Goal: Information Seeking & Learning: Check status

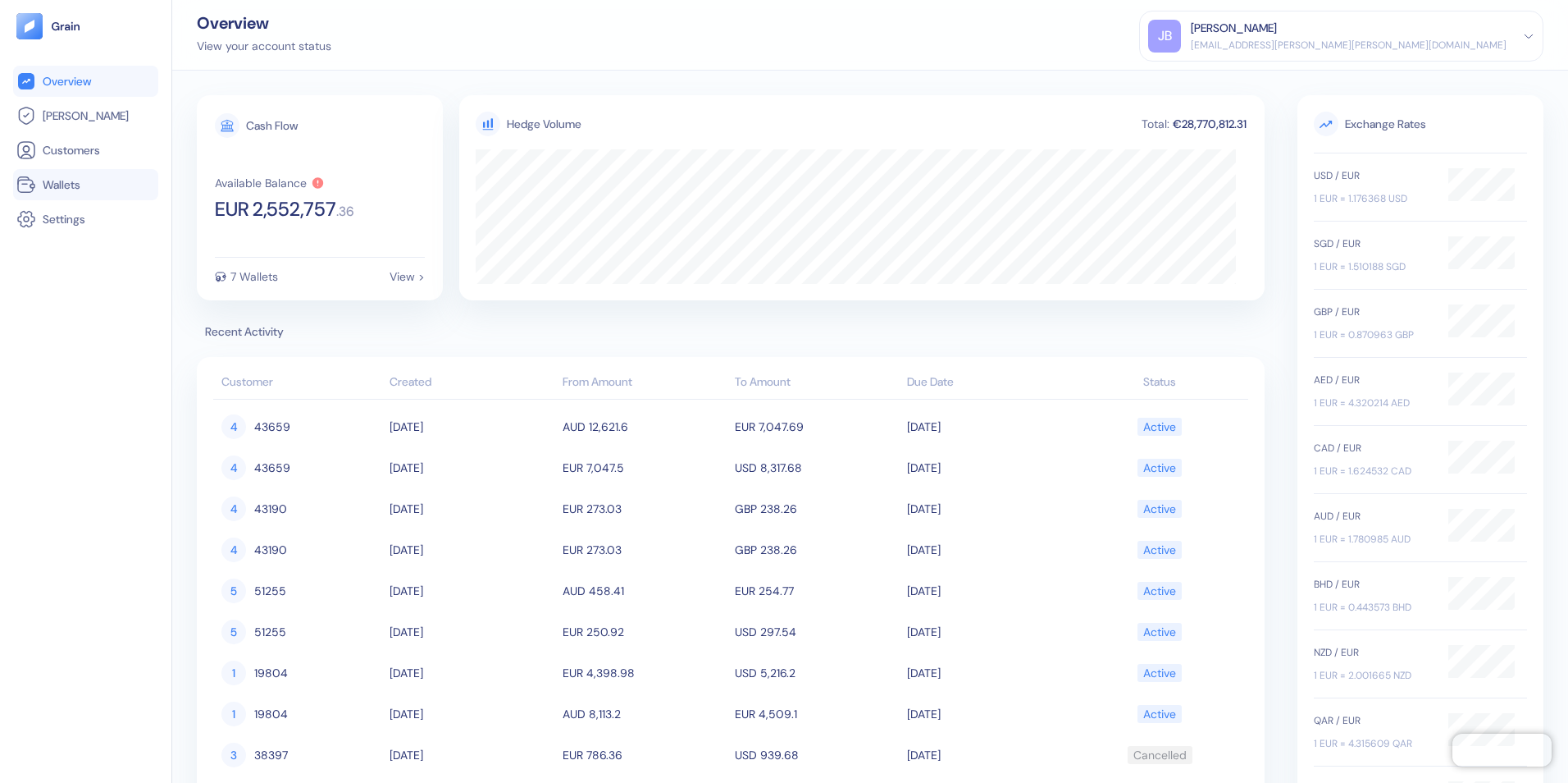
click at [73, 187] on span "Wallets" at bounding box center [61, 184] width 37 height 16
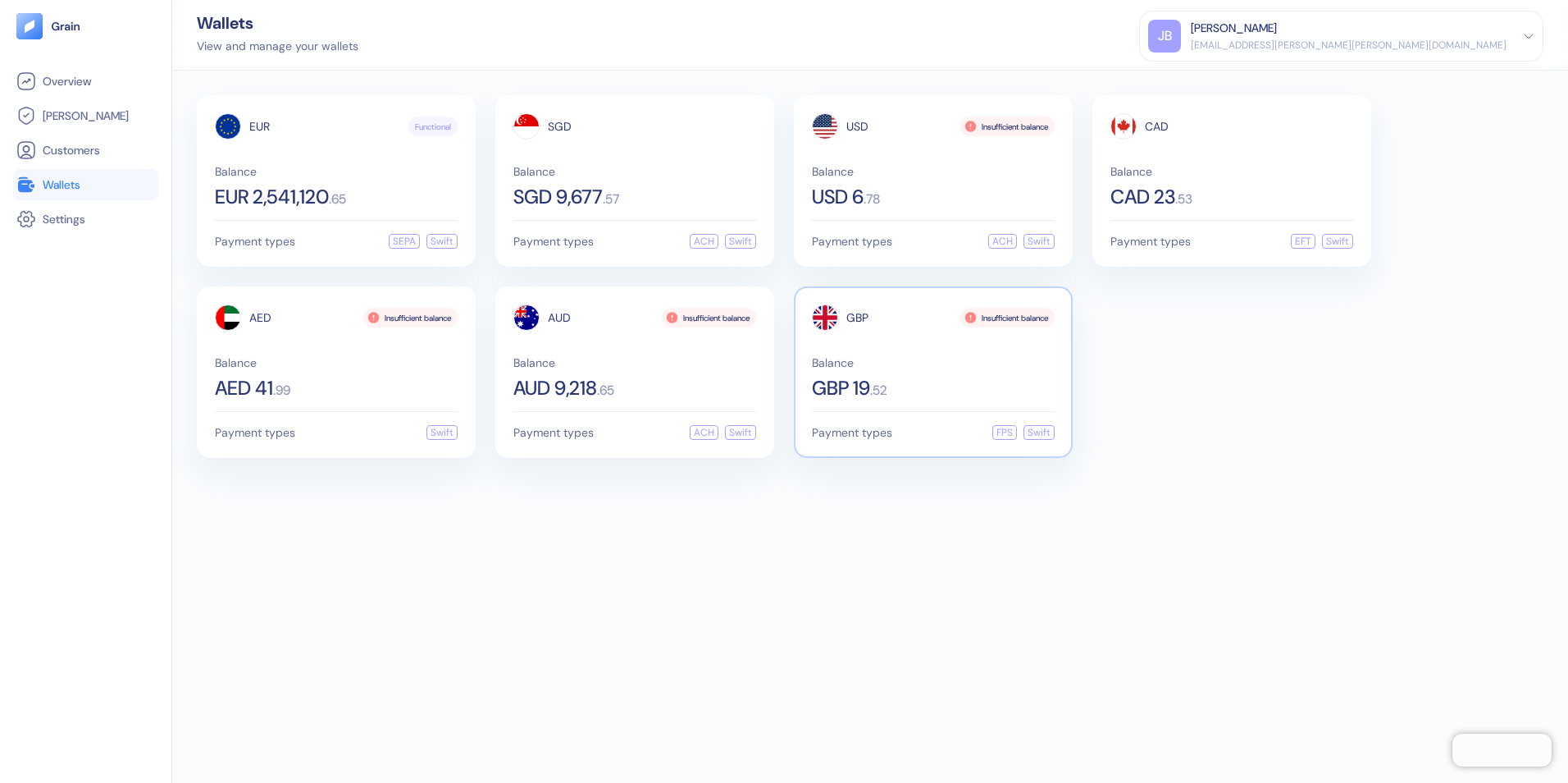
click at [952, 377] on div "Balance GBP 19 . 52" at bounding box center [934, 377] width 243 height 41
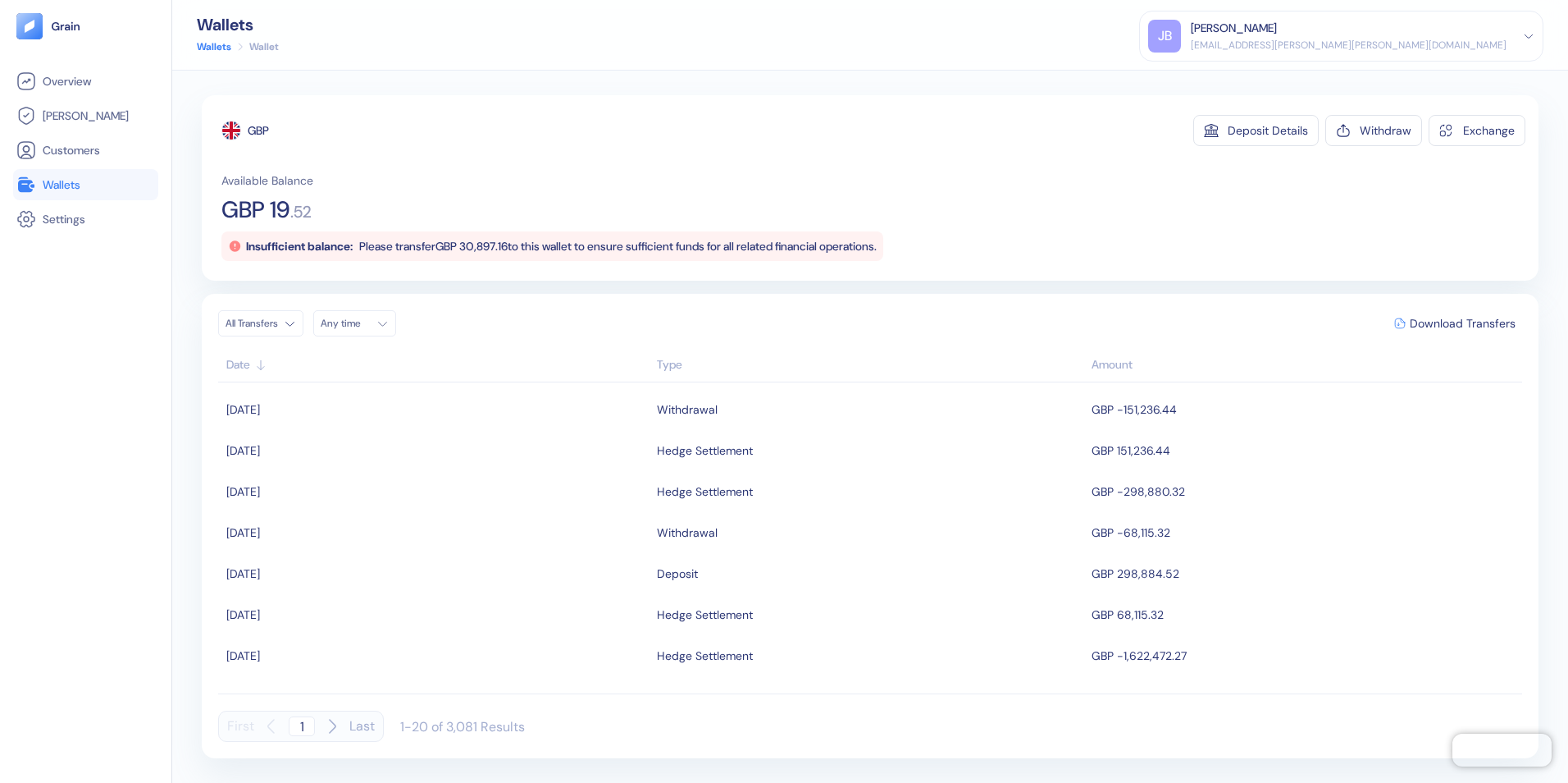
click at [52, 188] on span "Wallets" at bounding box center [61, 184] width 37 height 16
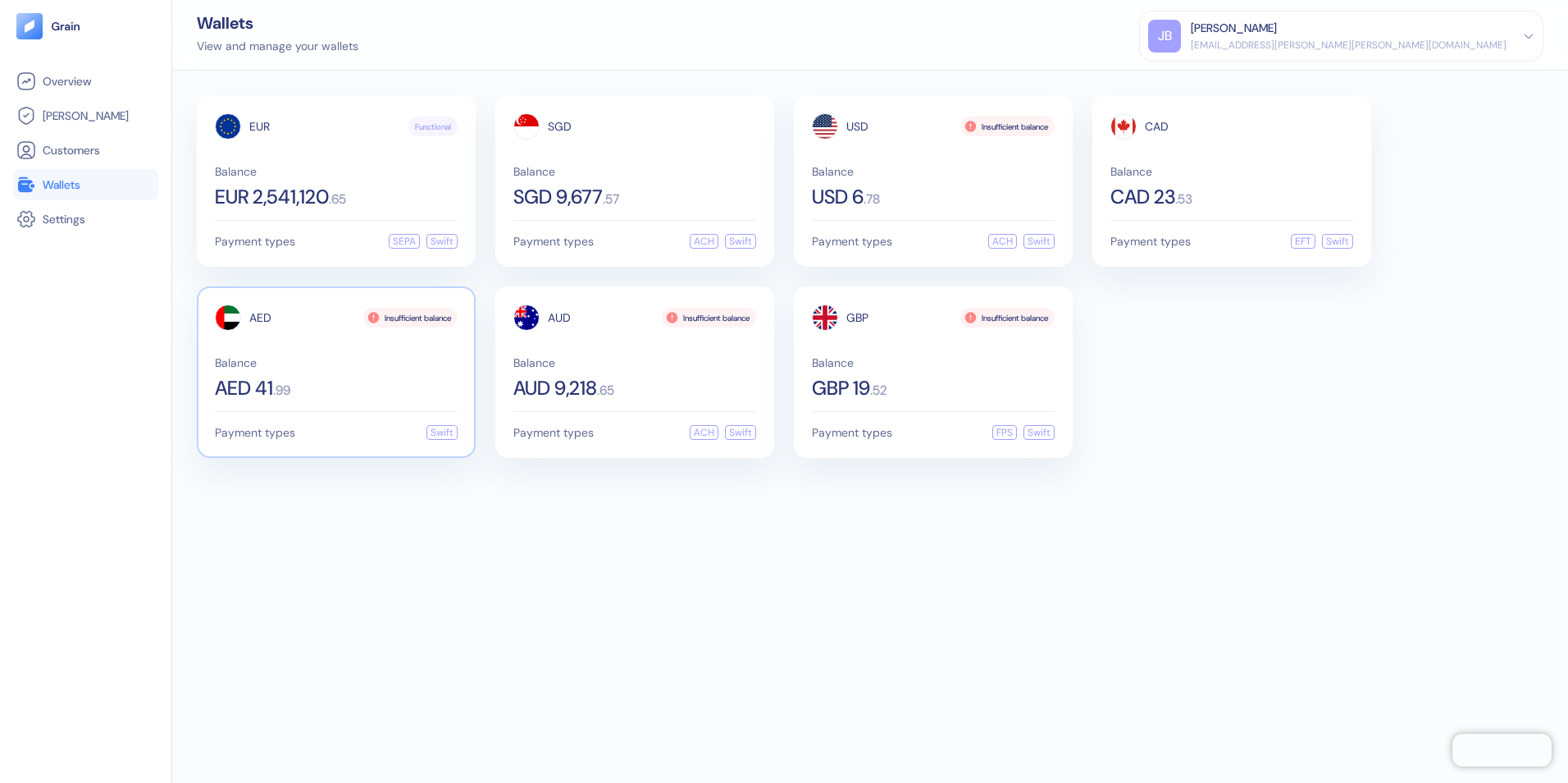
click at [332, 377] on div "Balance AED 41 . 99" at bounding box center [337, 377] width 243 height 41
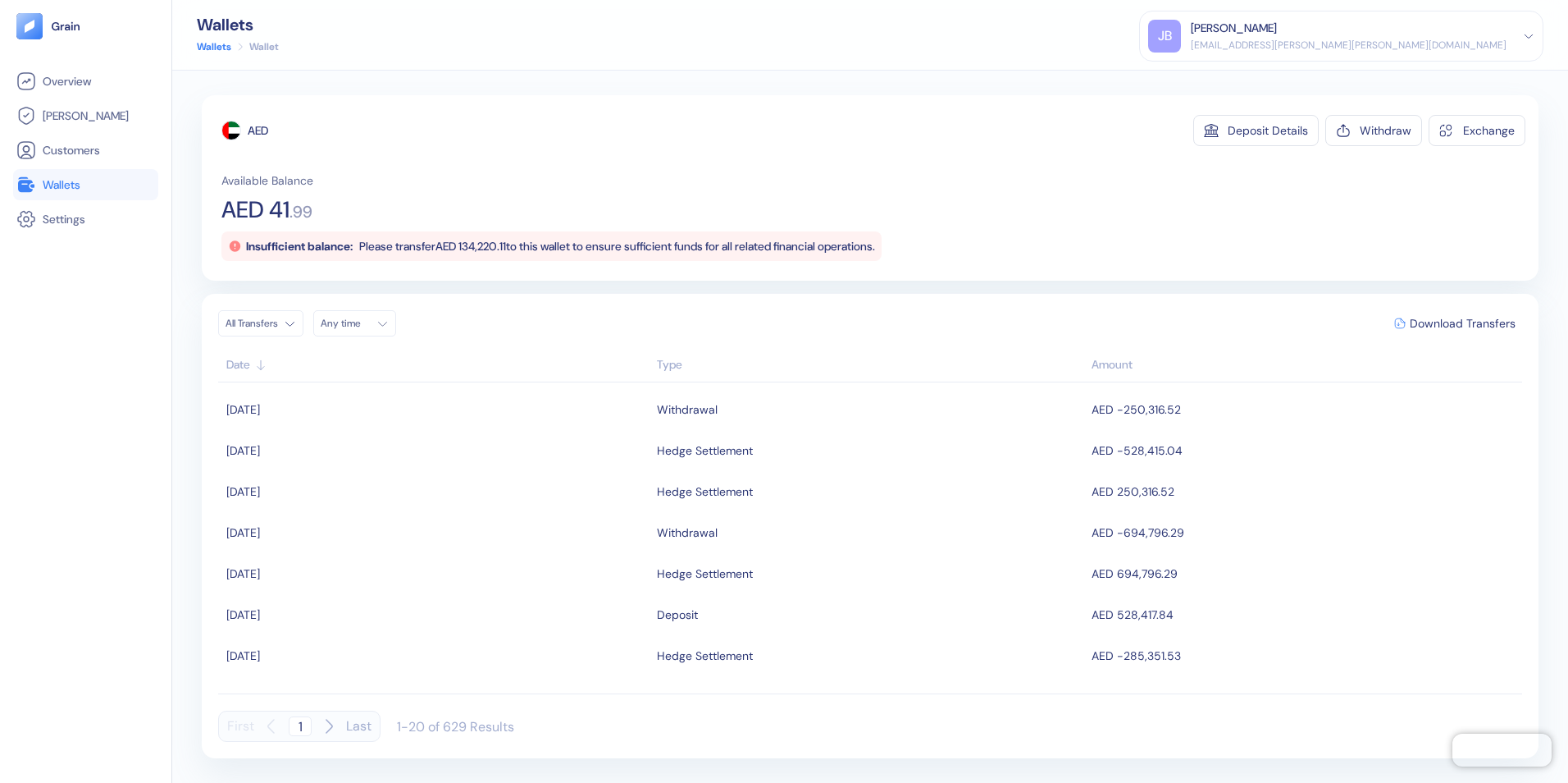
click at [77, 185] on span "Wallets" at bounding box center [61, 184] width 37 height 16
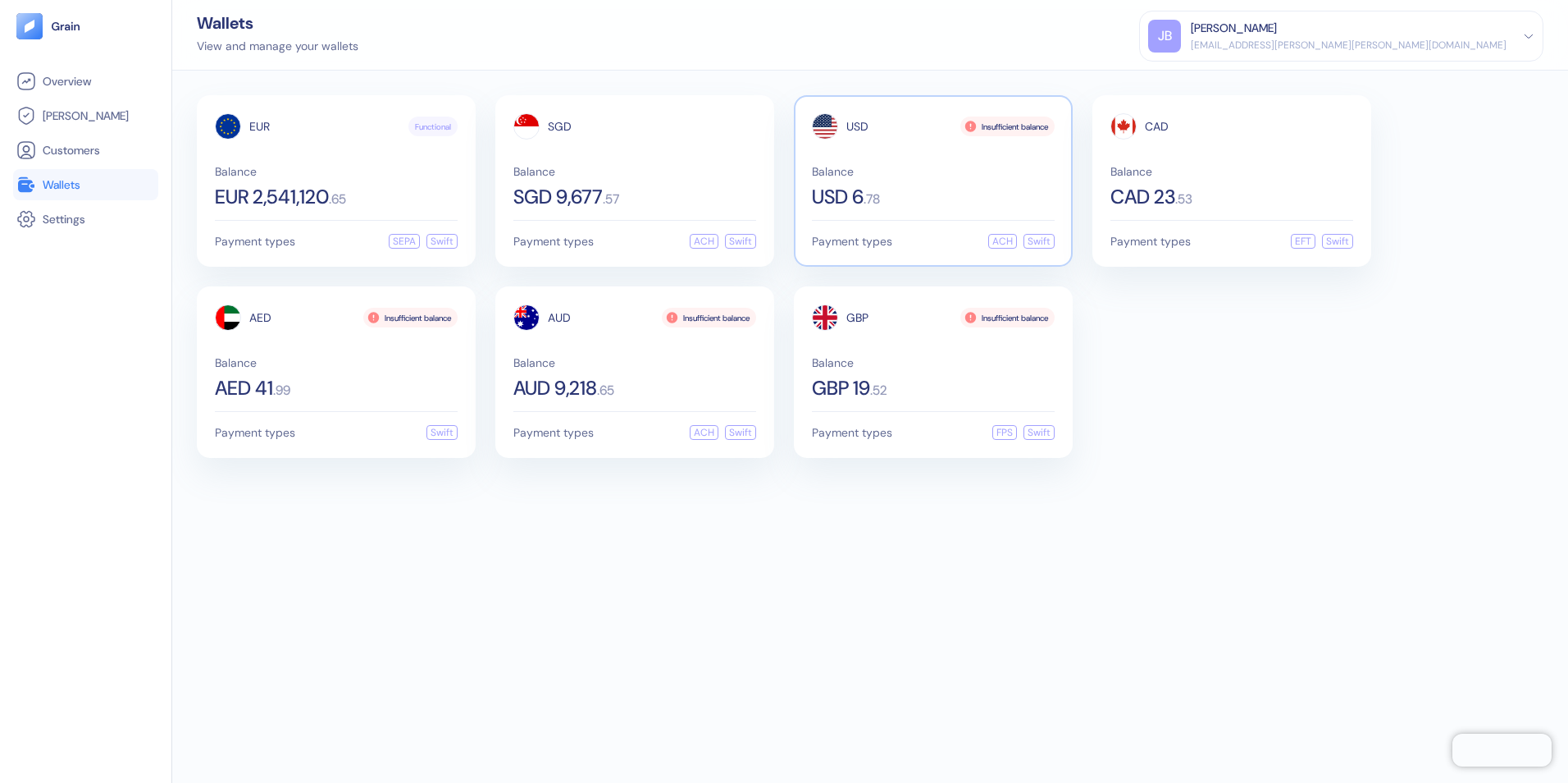
click at [873, 190] on div "USD 6 . 78" at bounding box center [934, 196] width 243 height 20
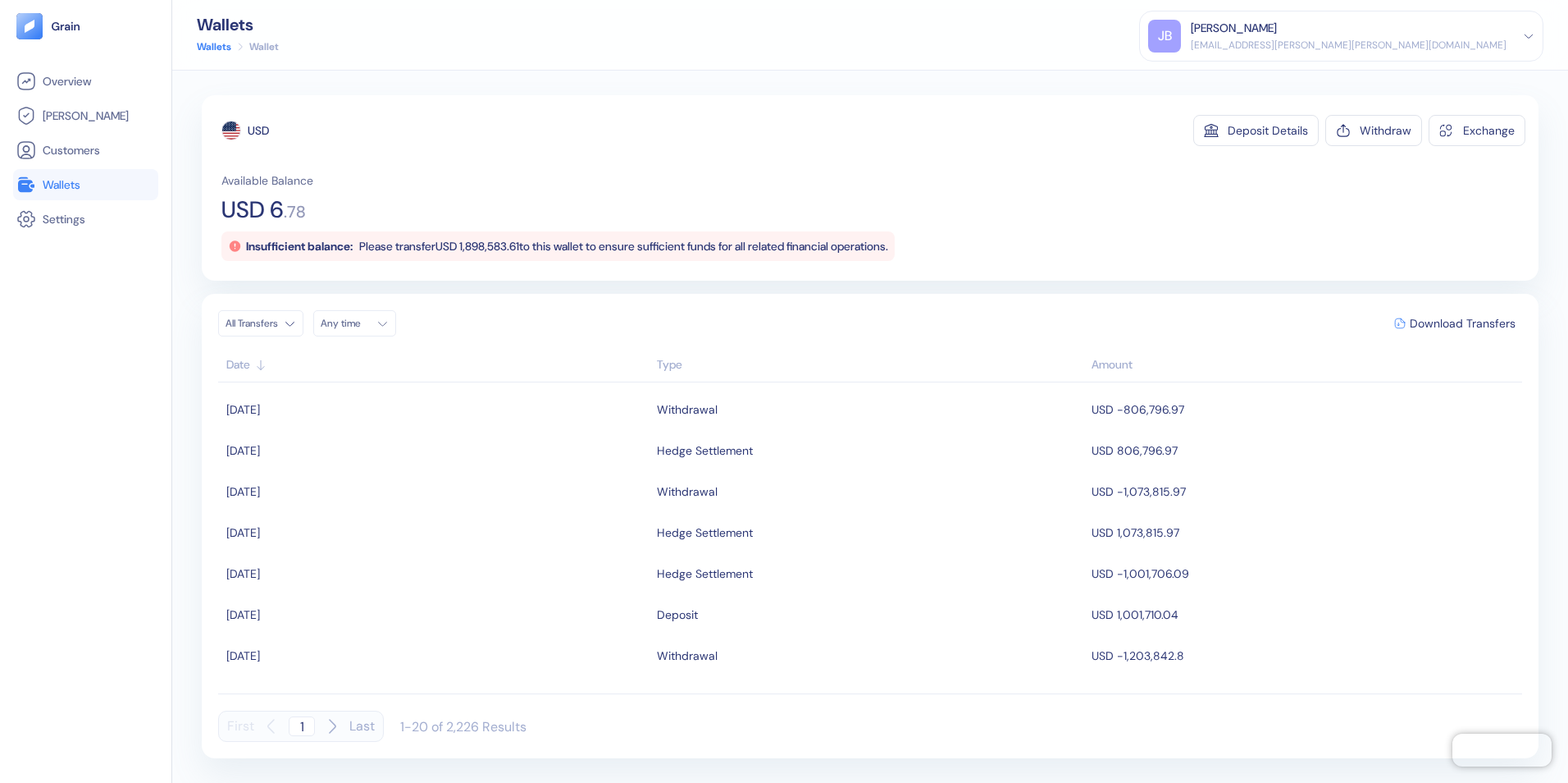
click at [52, 177] on span "Wallets" at bounding box center [61, 184] width 37 height 16
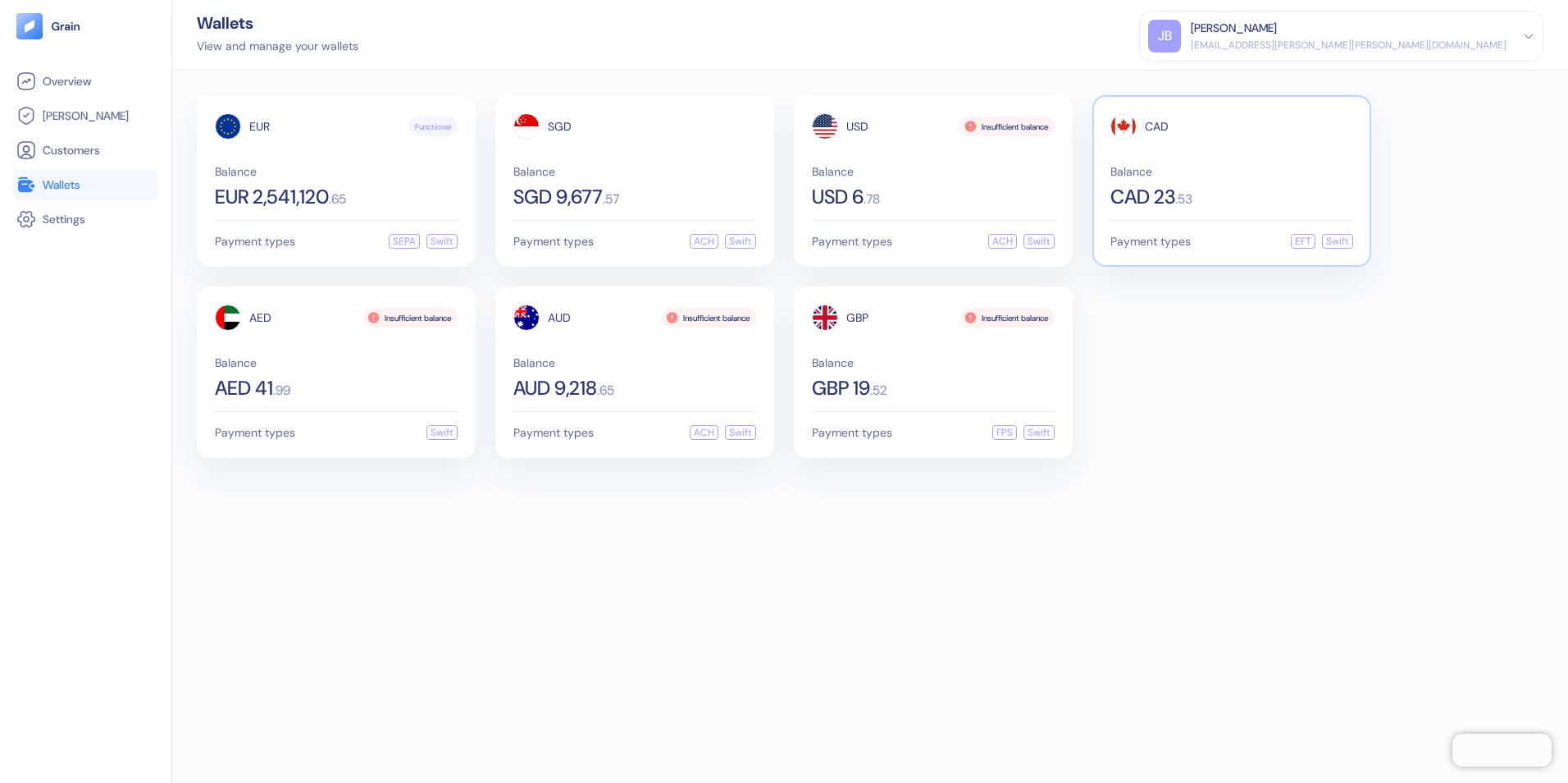
click at [1240, 190] on div "CAD 23 . 53" at bounding box center [1232, 196] width 243 height 20
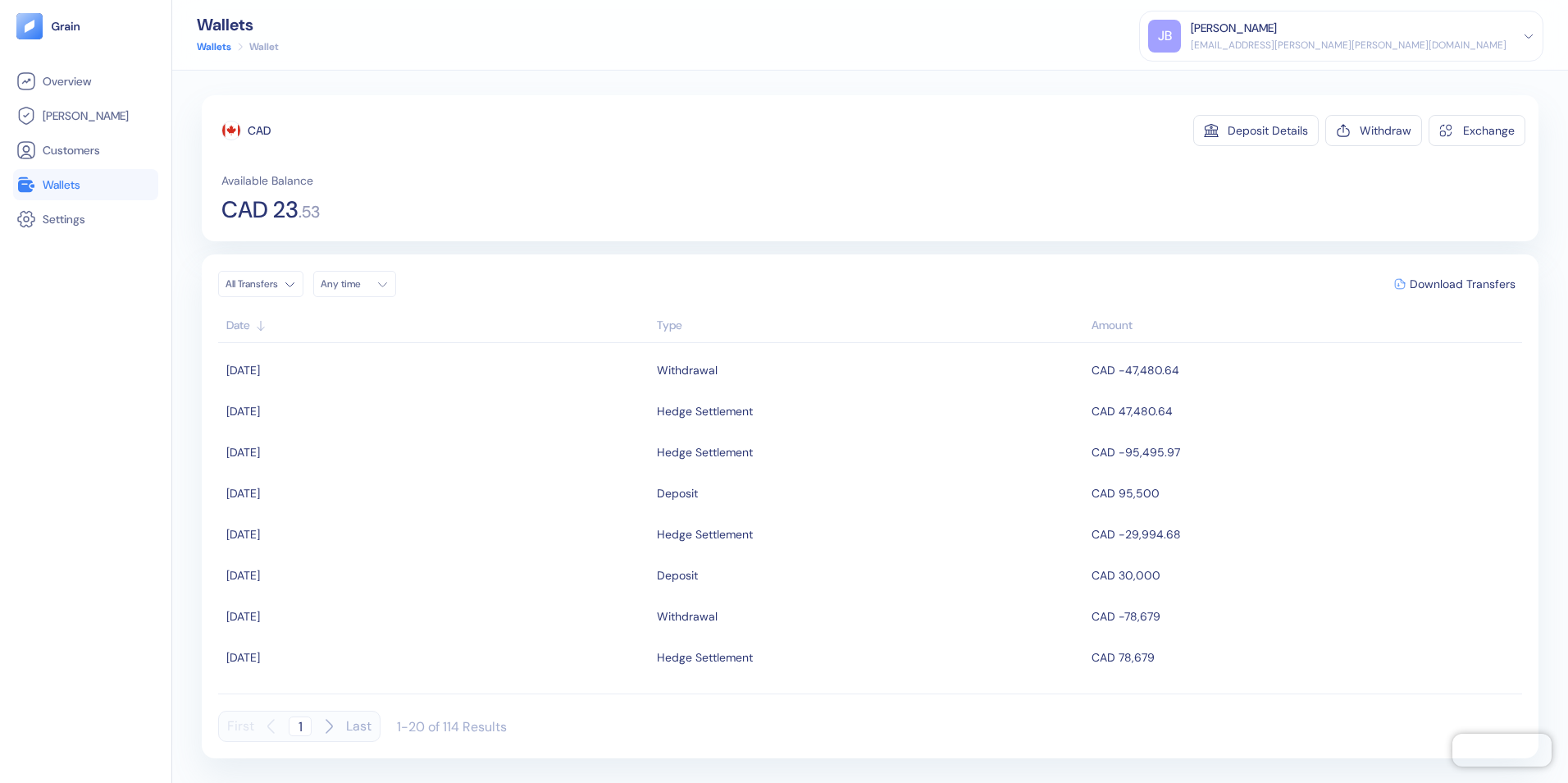
click at [77, 187] on span "Wallets" at bounding box center [61, 184] width 37 height 16
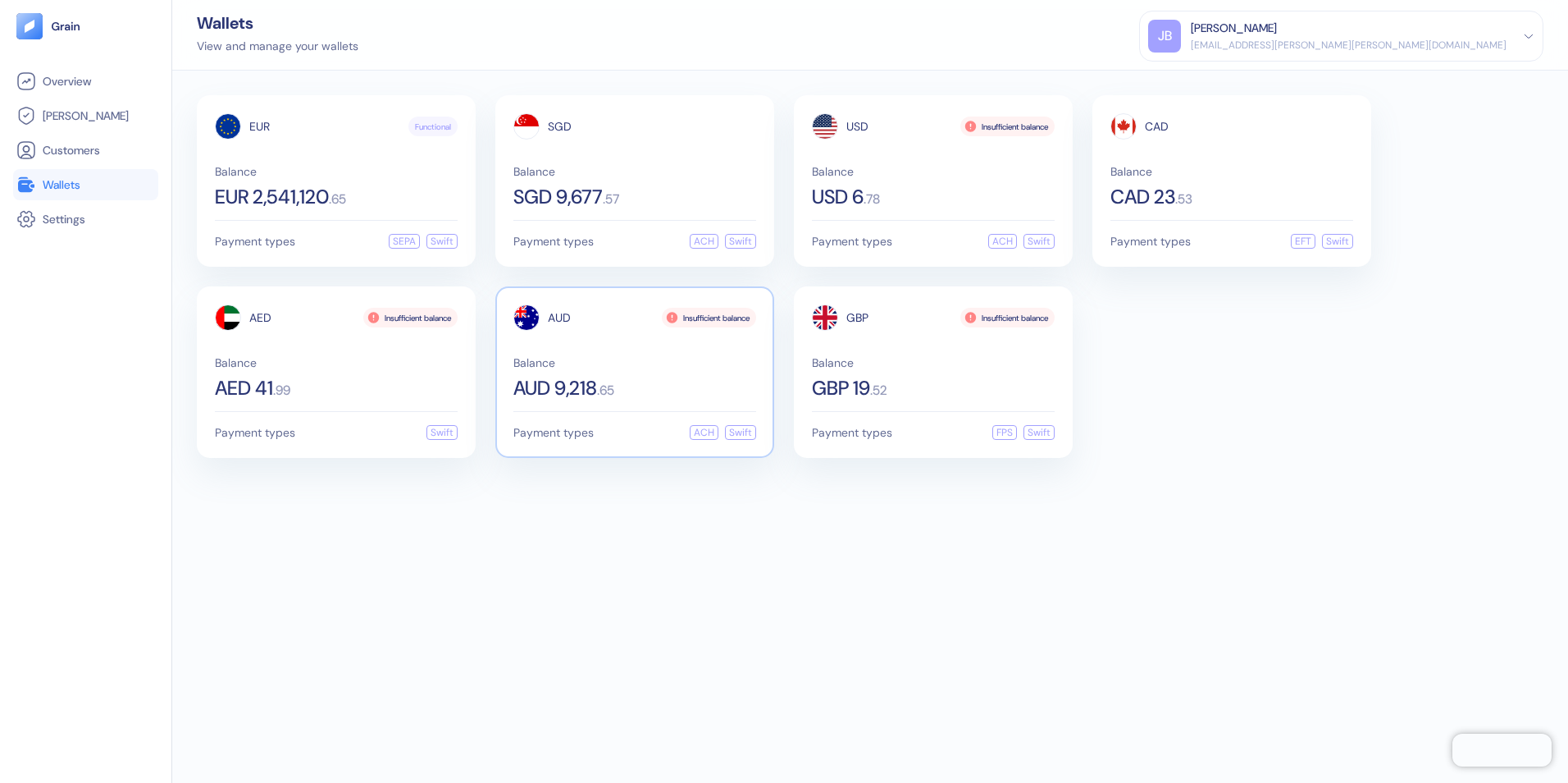
click at [610, 369] on div "Balance AUD 9,218 . 65" at bounding box center [635, 377] width 243 height 41
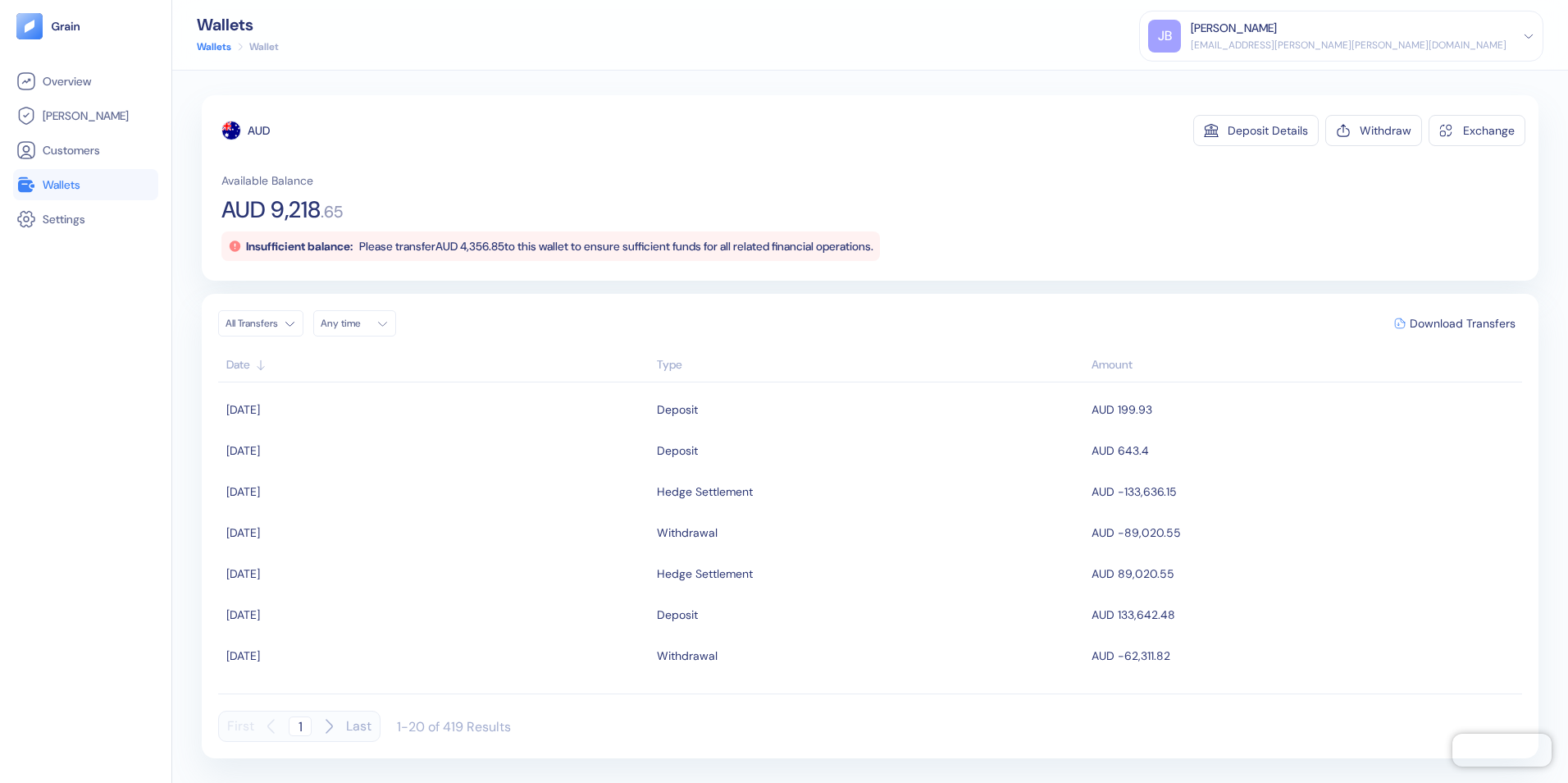
click at [47, 179] on span "Wallets" at bounding box center [61, 184] width 37 height 16
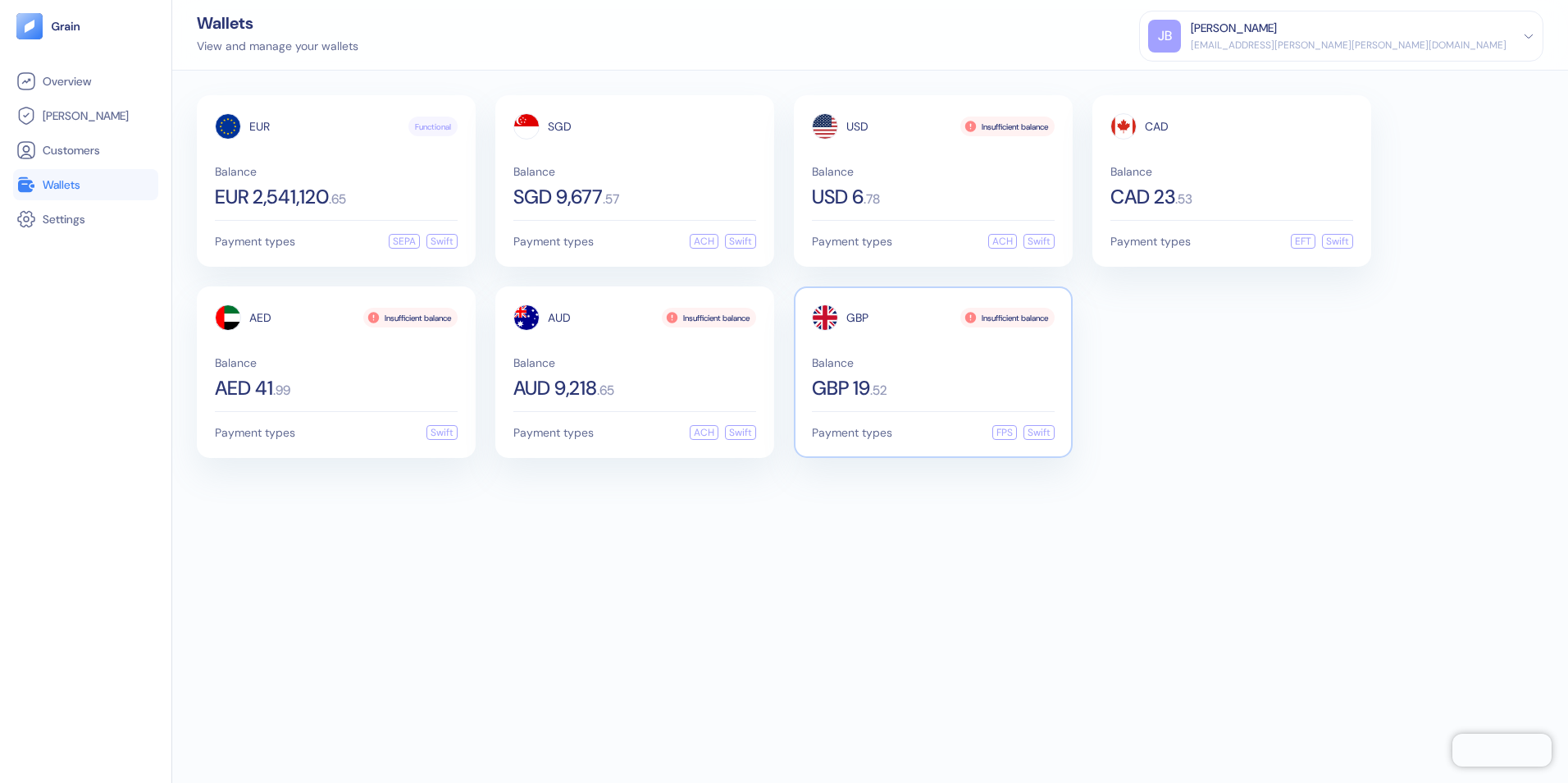
click at [882, 380] on div "GBP 19 . 52" at bounding box center [934, 388] width 243 height 20
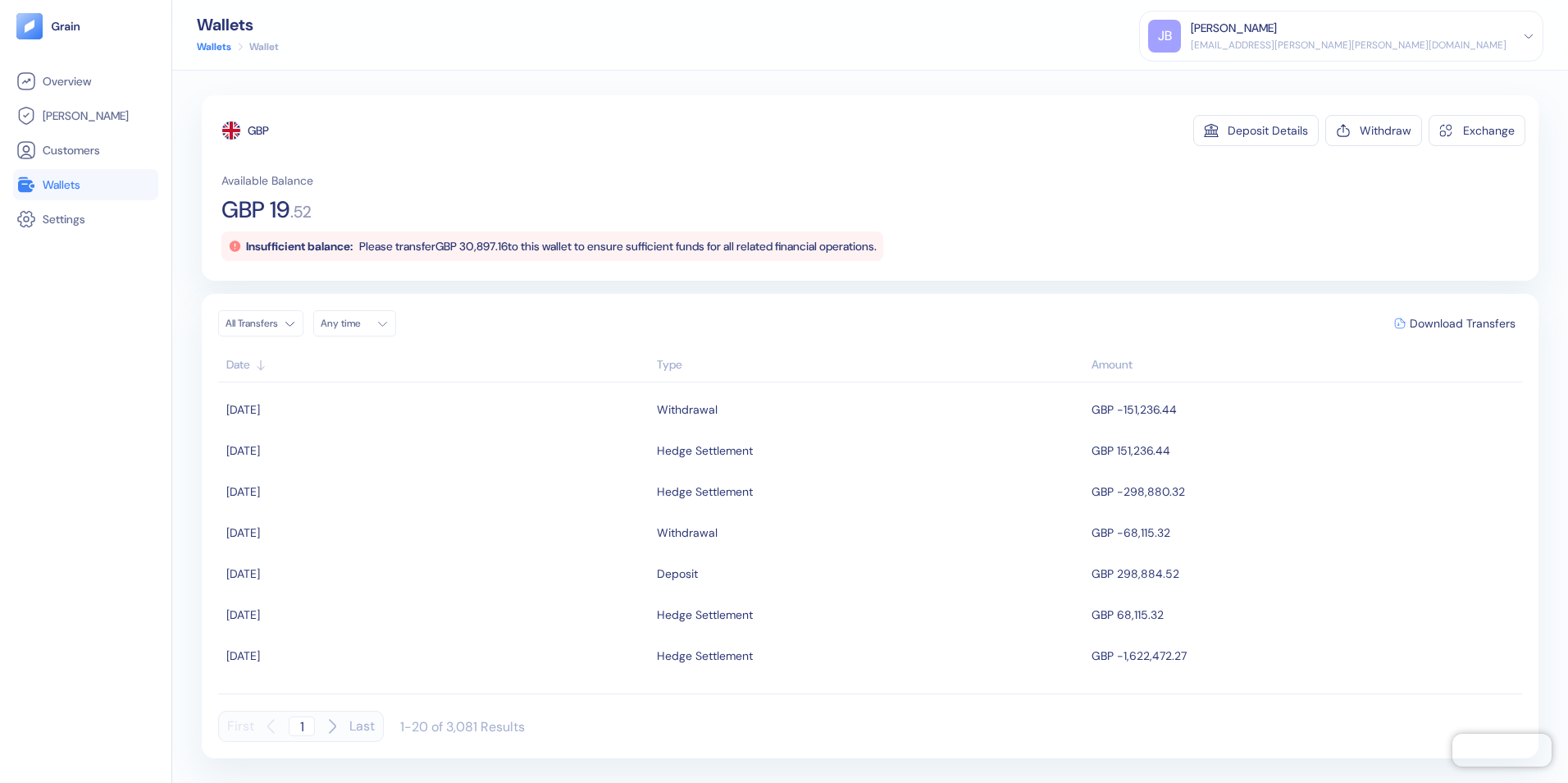
click at [62, 184] on span "Wallets" at bounding box center [61, 184] width 37 height 16
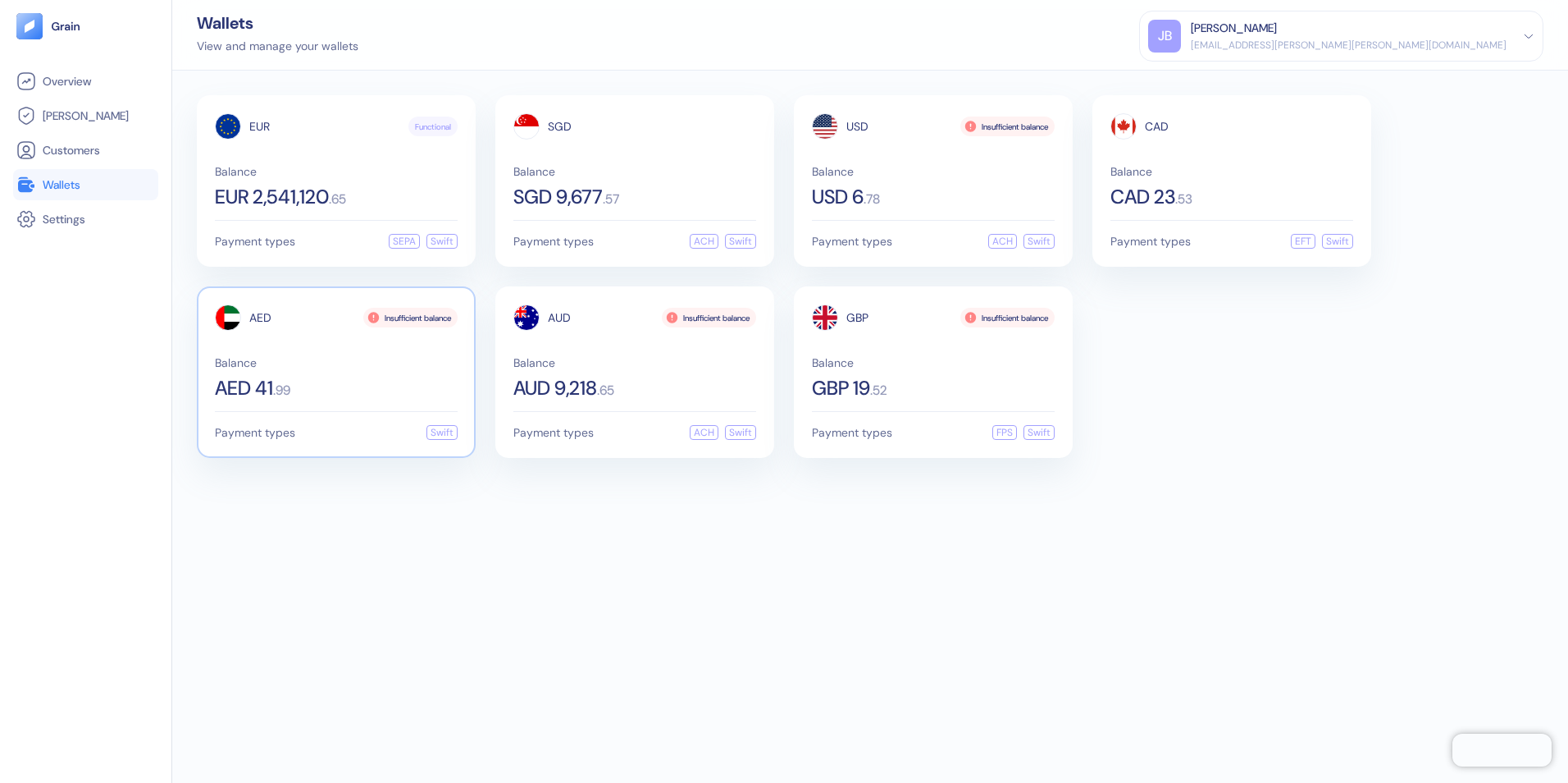
click at [349, 359] on span "Balance" at bounding box center [337, 363] width 243 height 11
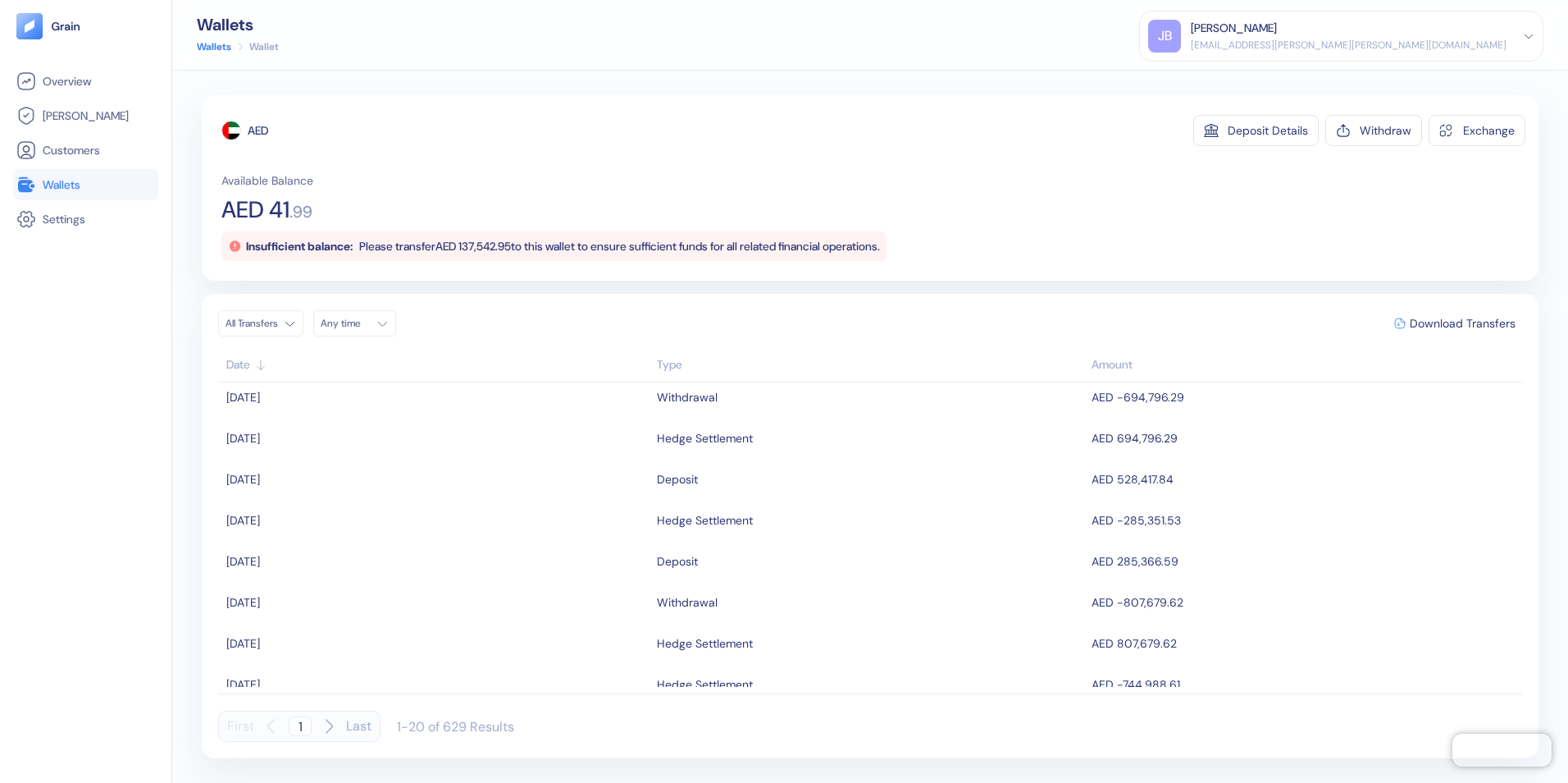
scroll to position [164, 0]
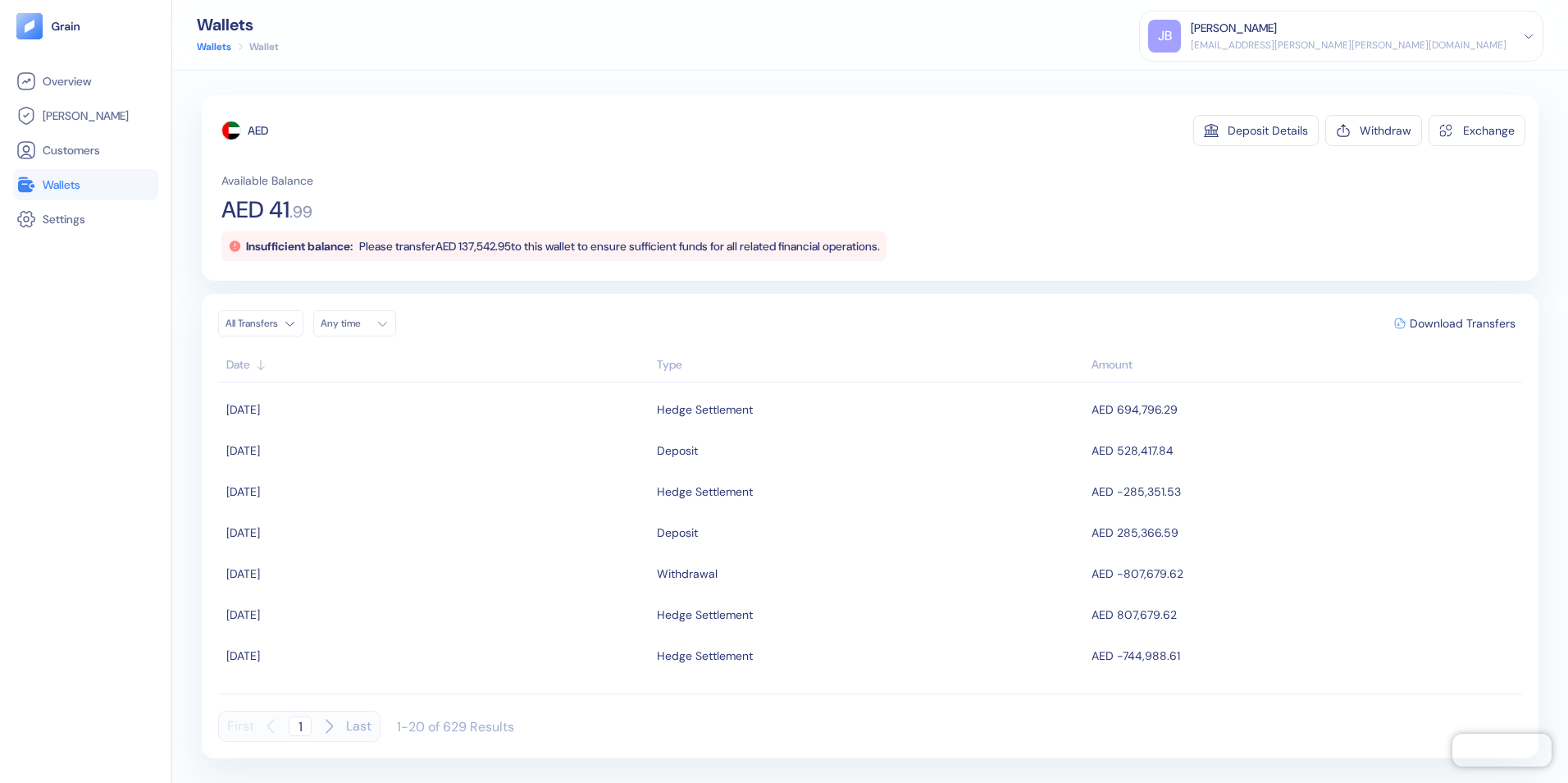
click at [75, 175] on link "Wallets" at bounding box center [85, 185] width 139 height 20
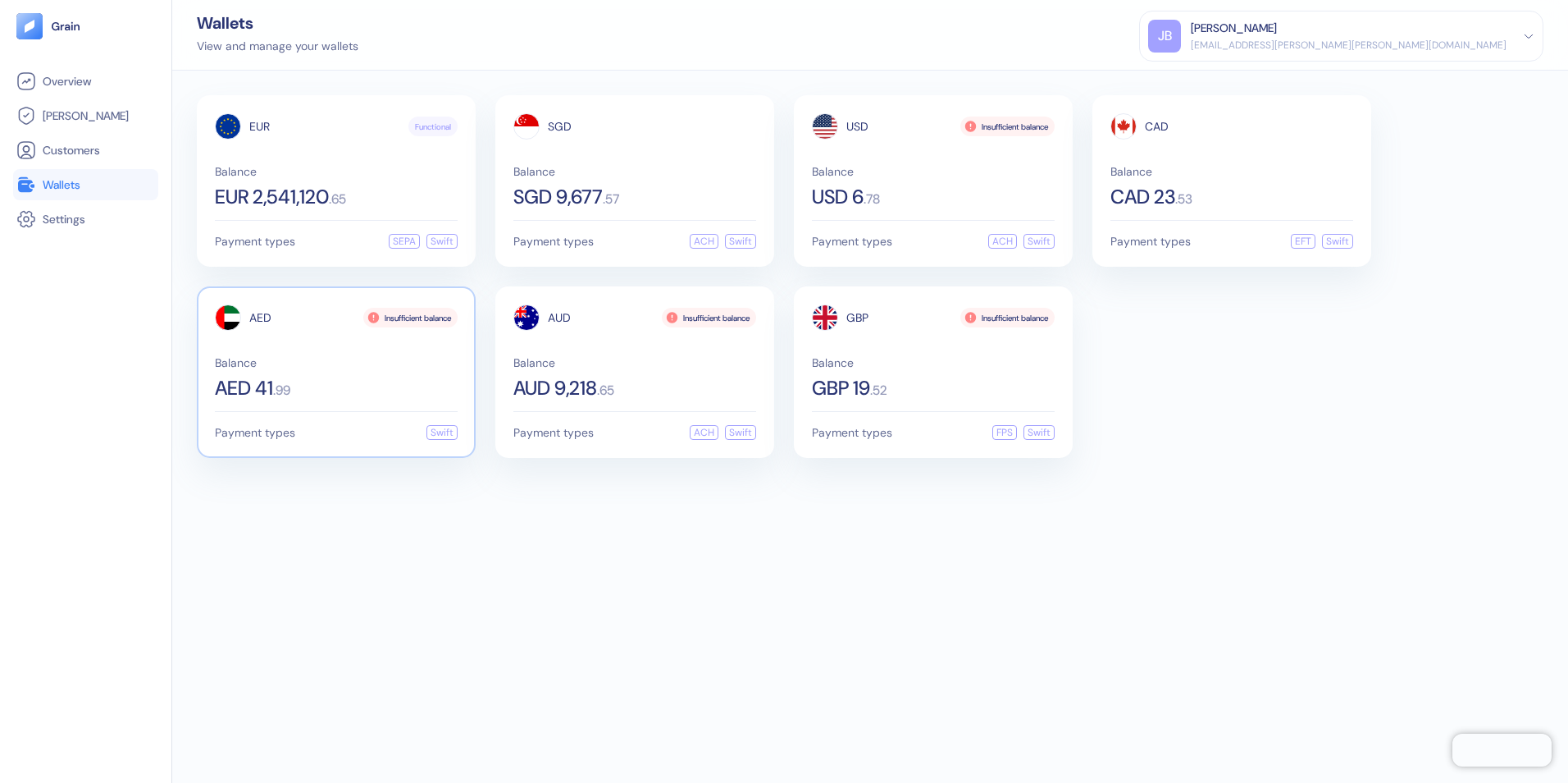
click at [289, 347] on div "AED Insufficient balance Balance AED 41 . 99" at bounding box center [337, 351] width 243 height 94
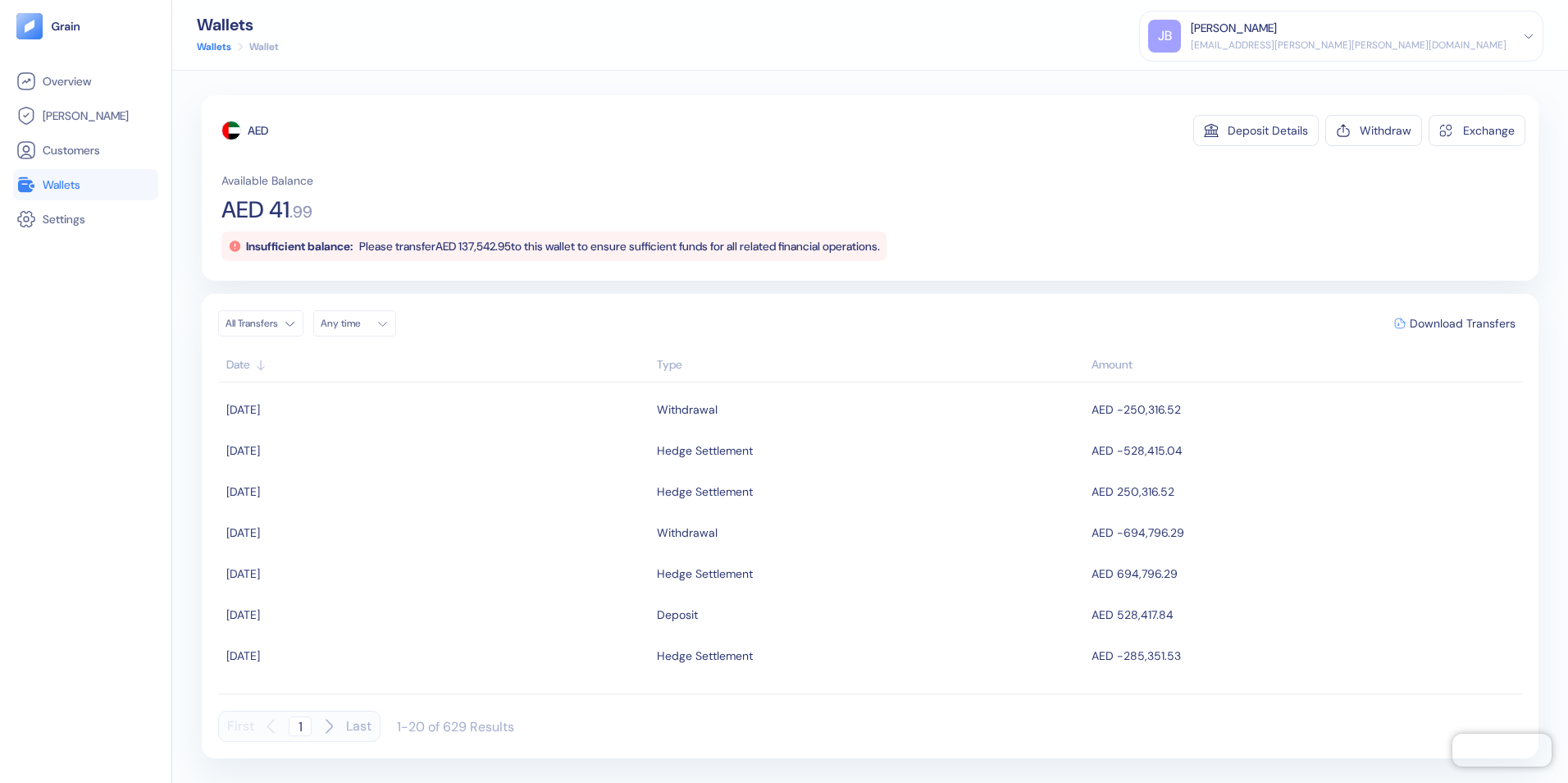
click at [71, 185] on span "Wallets" at bounding box center [61, 184] width 37 height 16
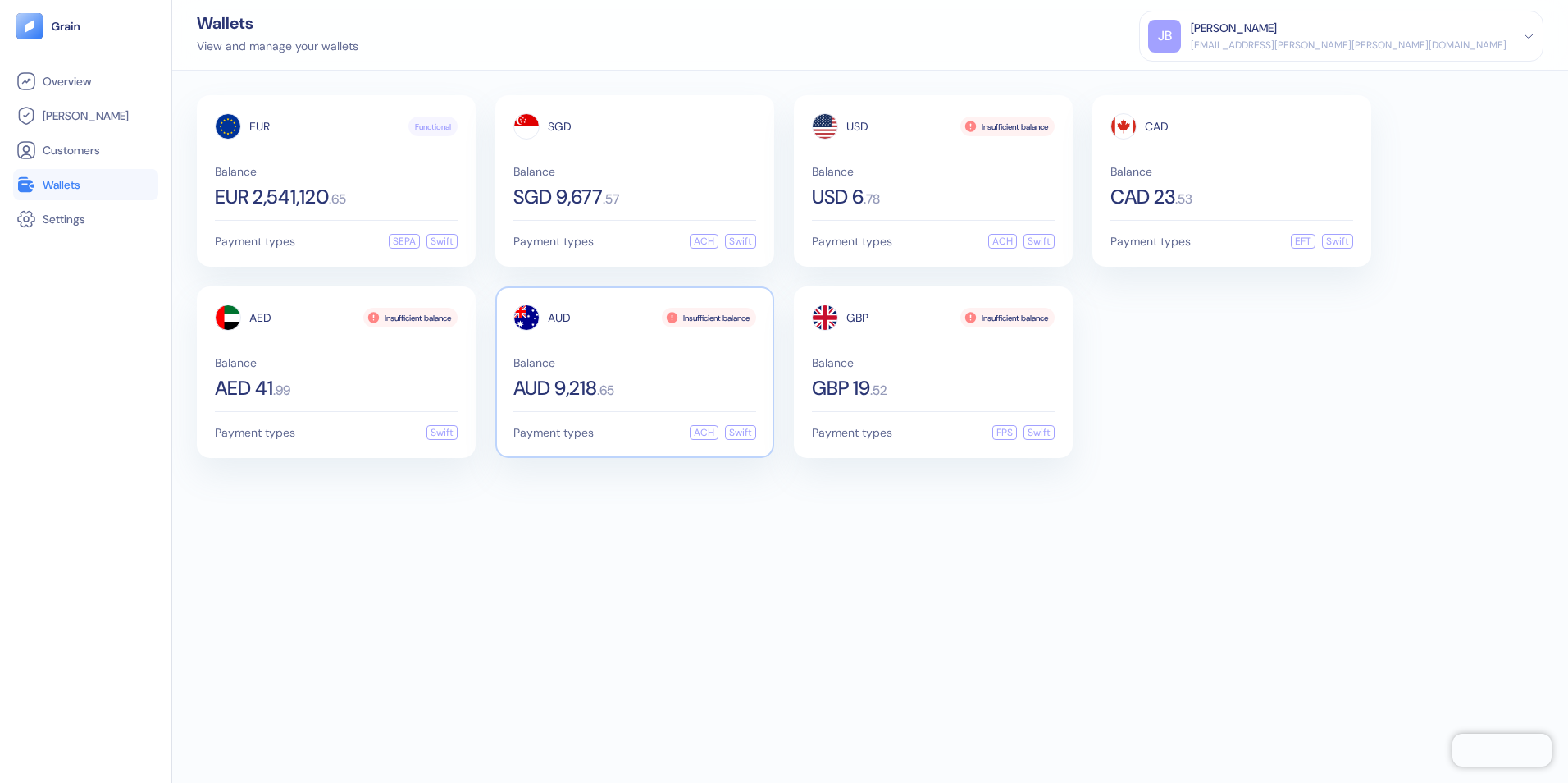
click at [629, 364] on span "Balance" at bounding box center [635, 363] width 243 height 11
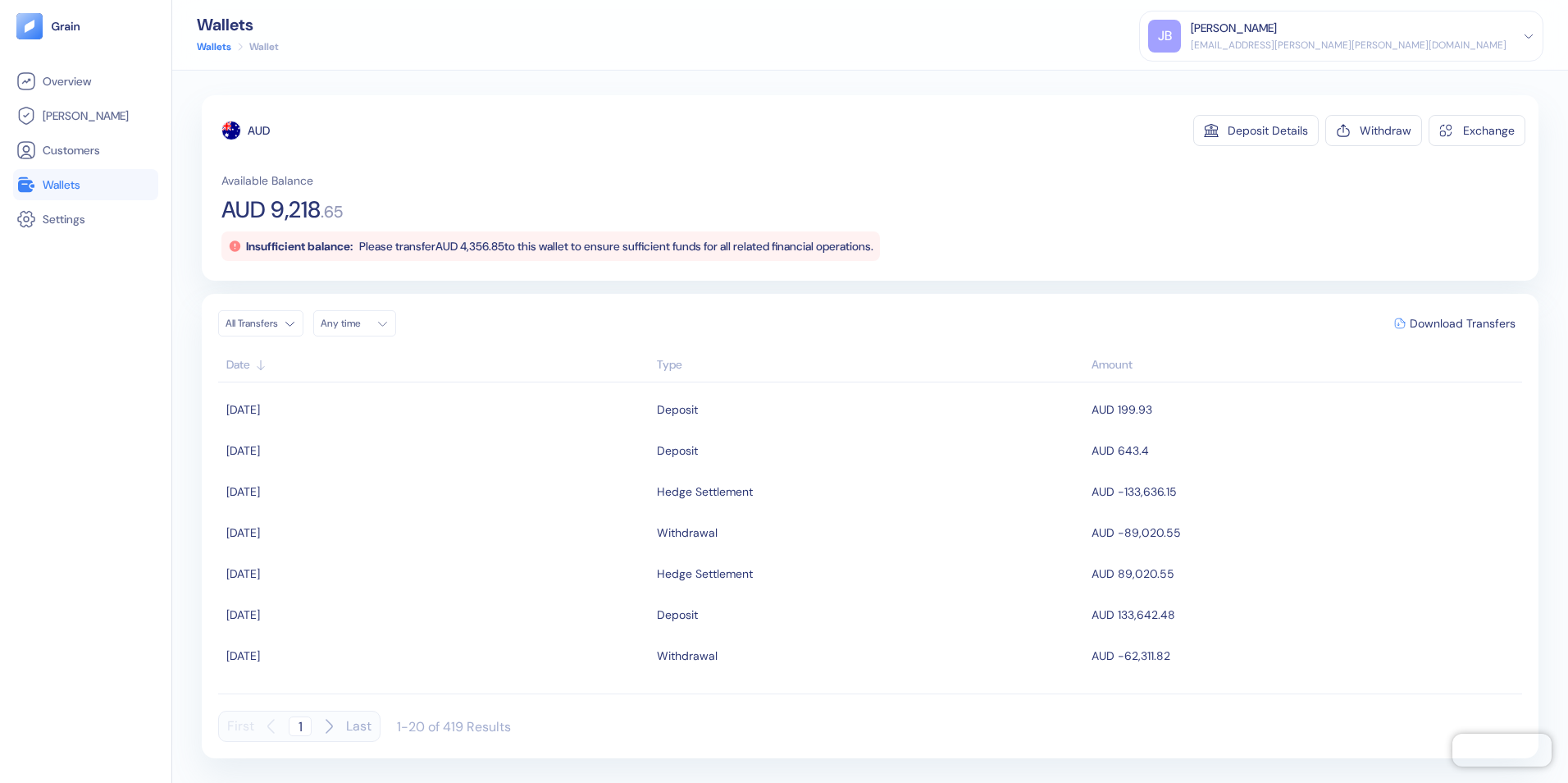
click at [73, 185] on span "Wallets" at bounding box center [61, 184] width 37 height 16
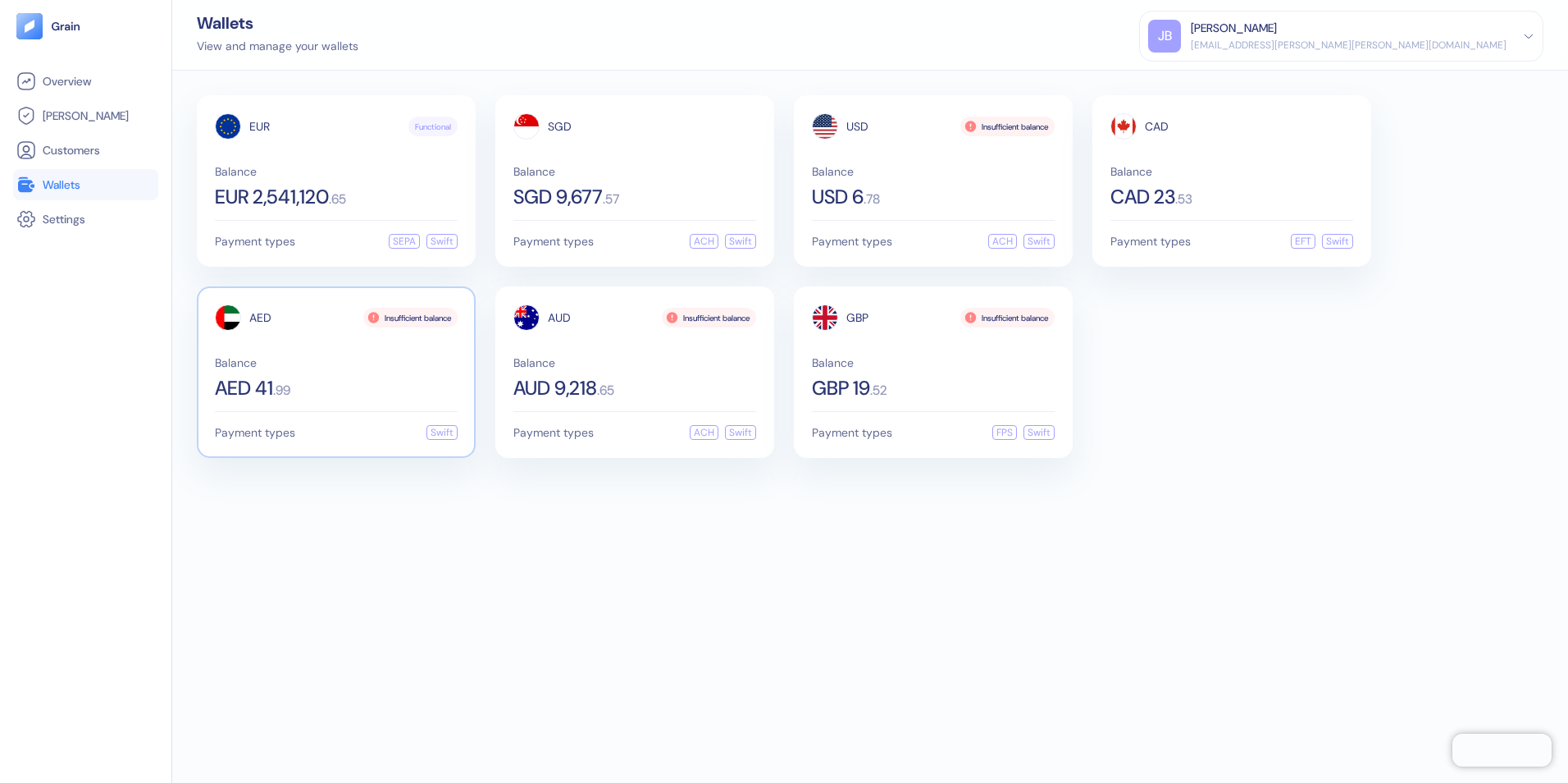
click at [330, 369] on div "Balance AED 41 . 99" at bounding box center [337, 377] width 243 height 41
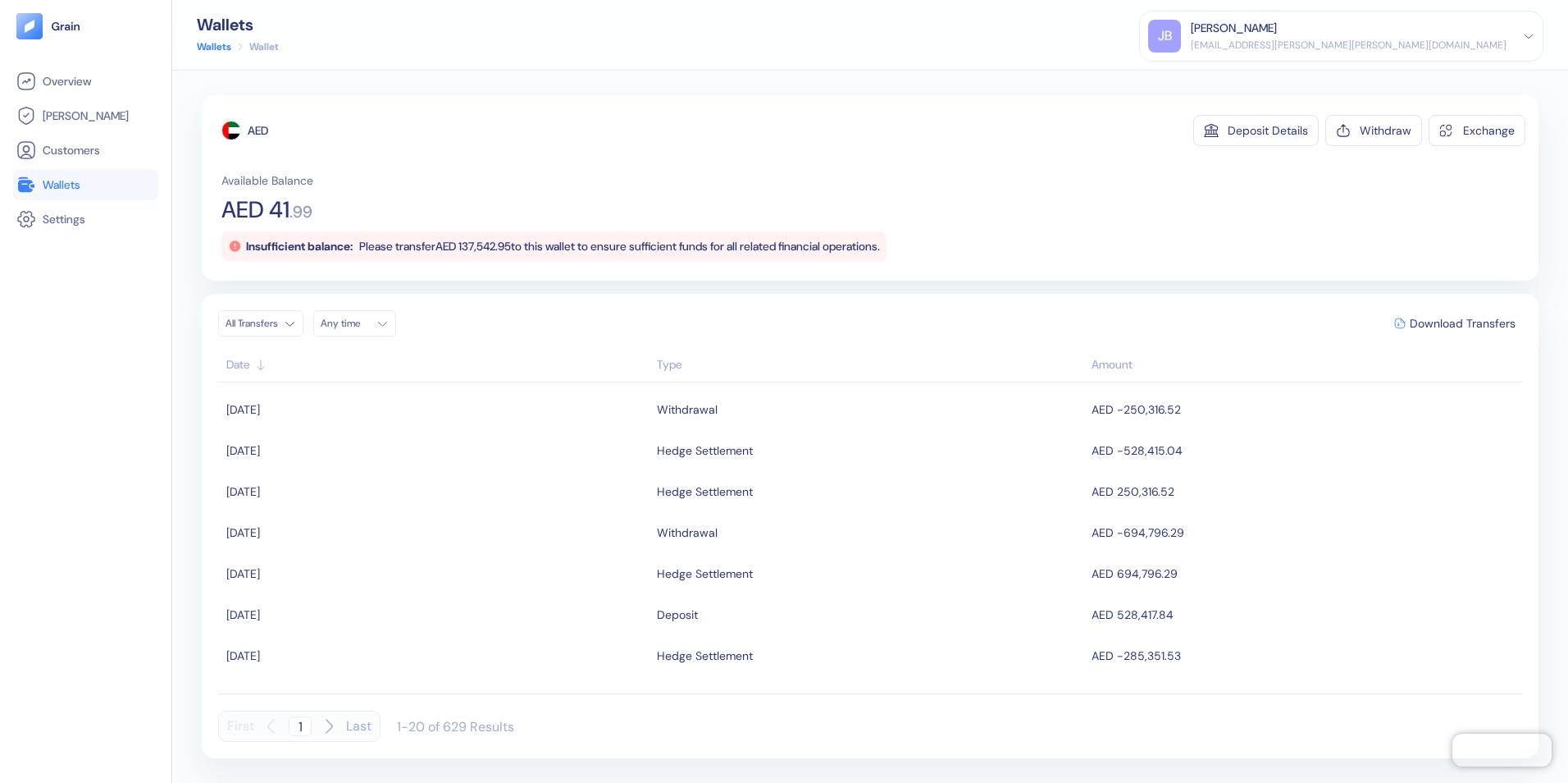
click at [51, 185] on span "Wallets" at bounding box center [61, 184] width 37 height 16
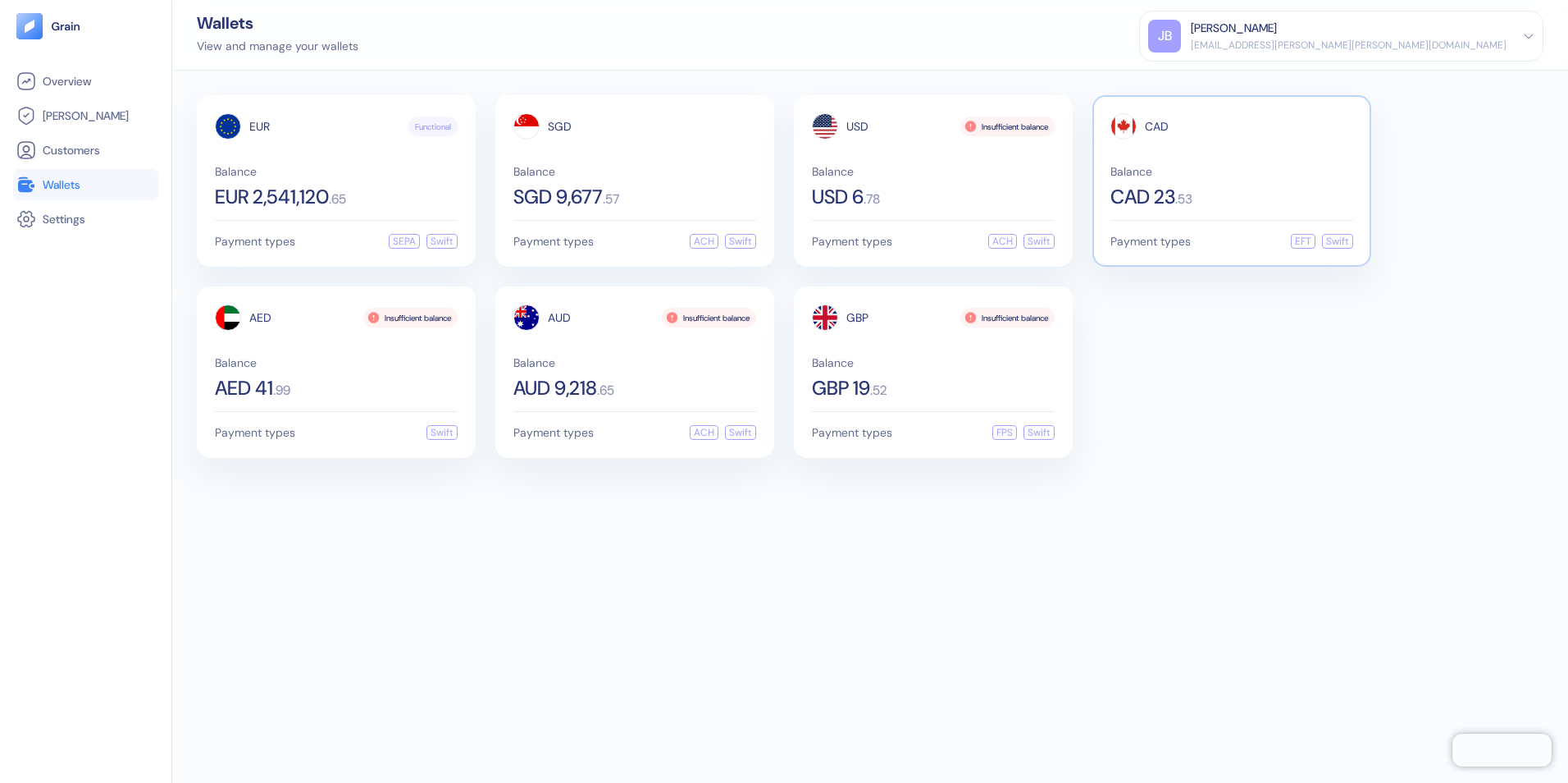
click at [1204, 210] on div "CAD Balance CAD 23 . 53 Payment types EFT Swift" at bounding box center [1231, 180] width 278 height 171
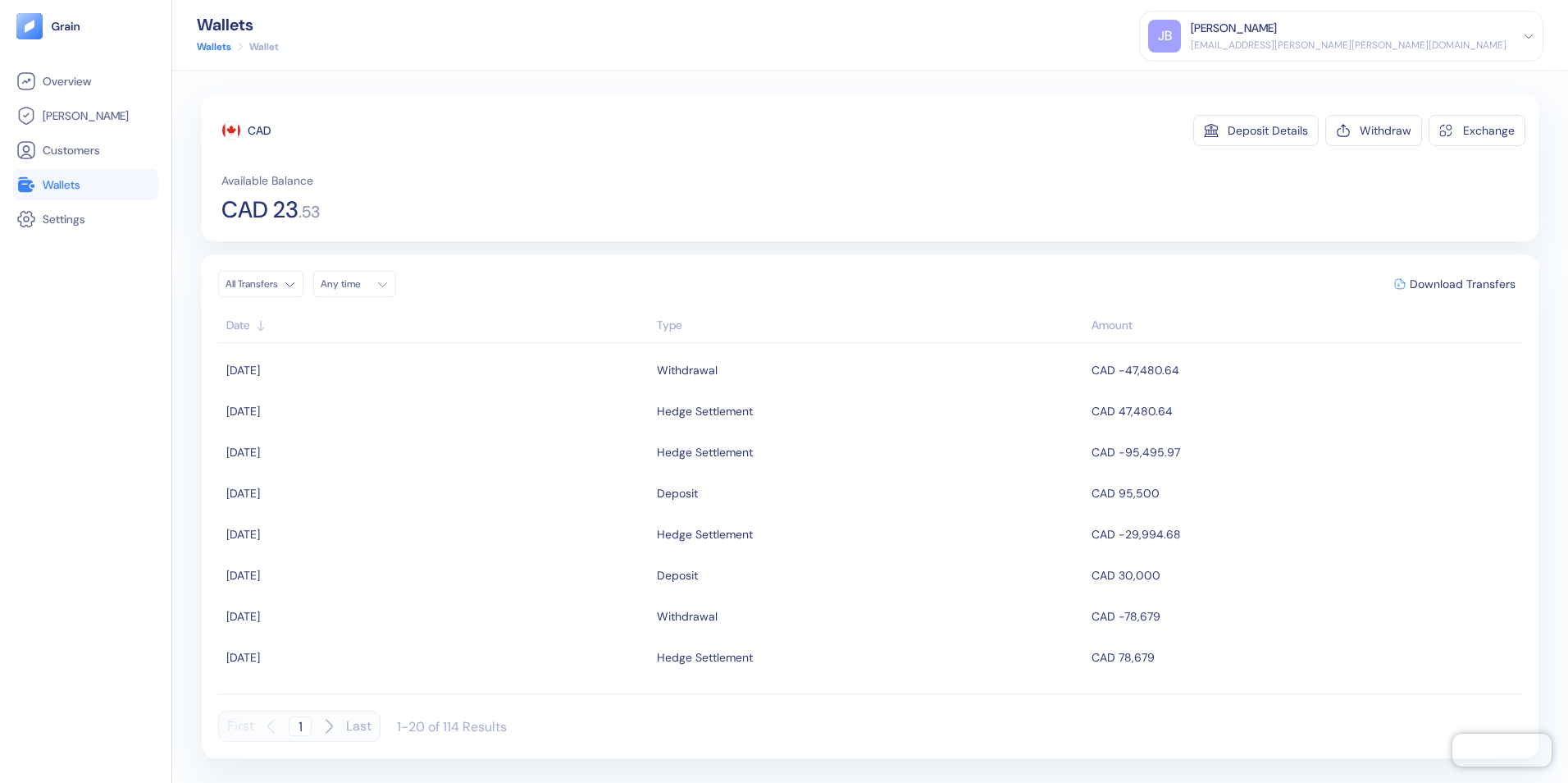
click at [46, 188] on span "Wallets" at bounding box center [61, 184] width 37 height 16
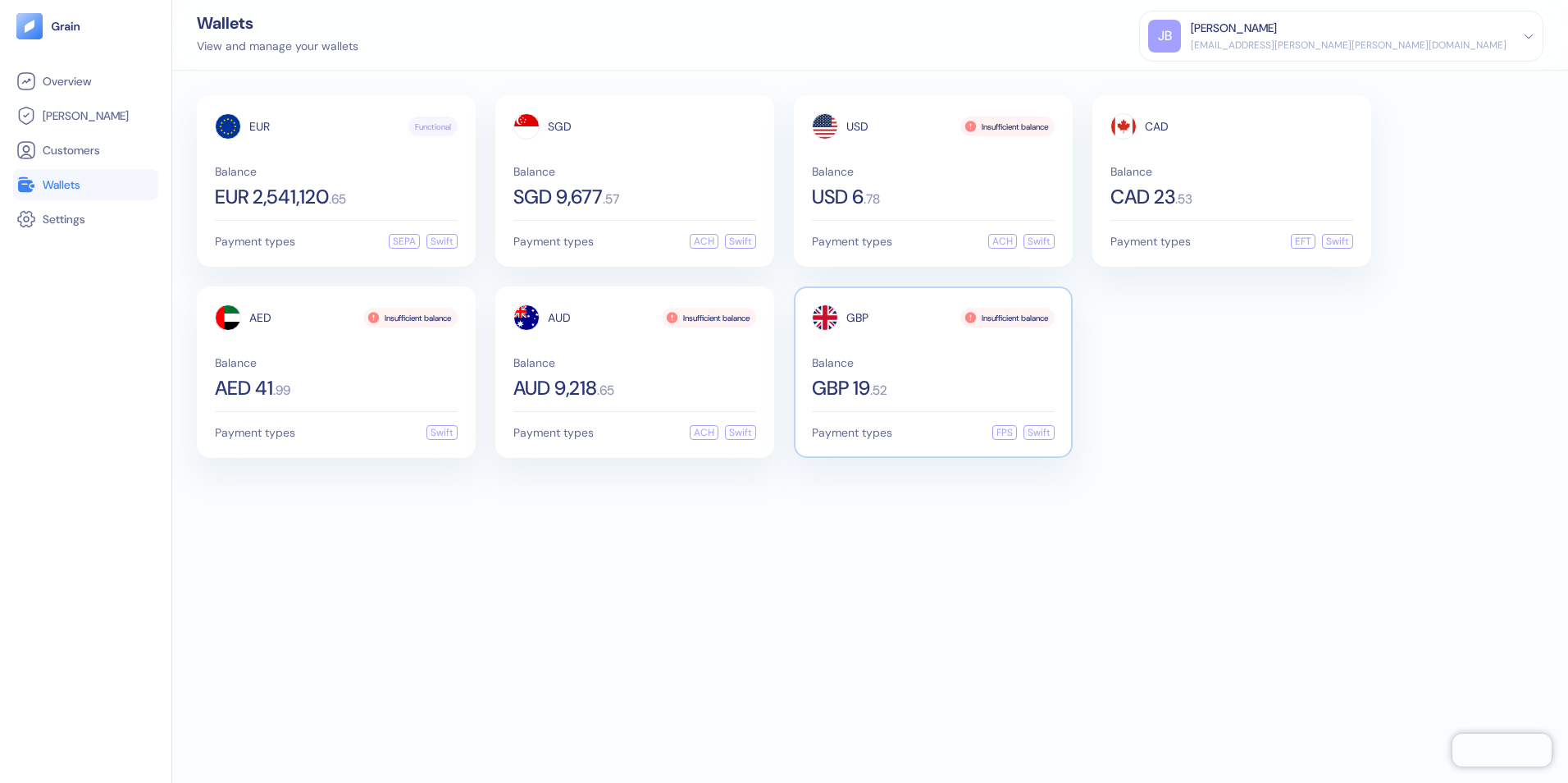
click at [972, 362] on span "Balance" at bounding box center [934, 363] width 243 height 11
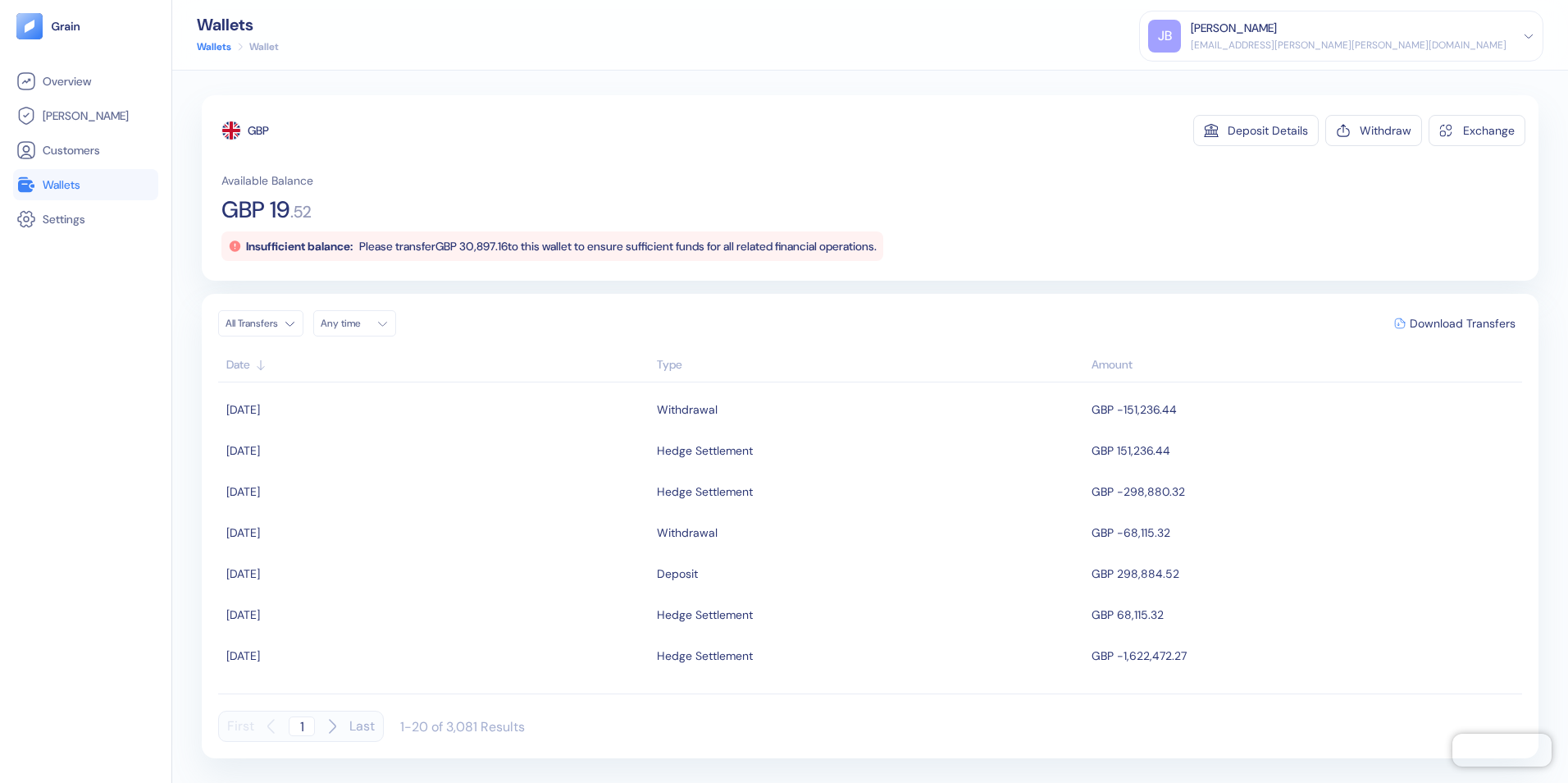
click at [63, 189] on span "Wallets" at bounding box center [61, 184] width 37 height 16
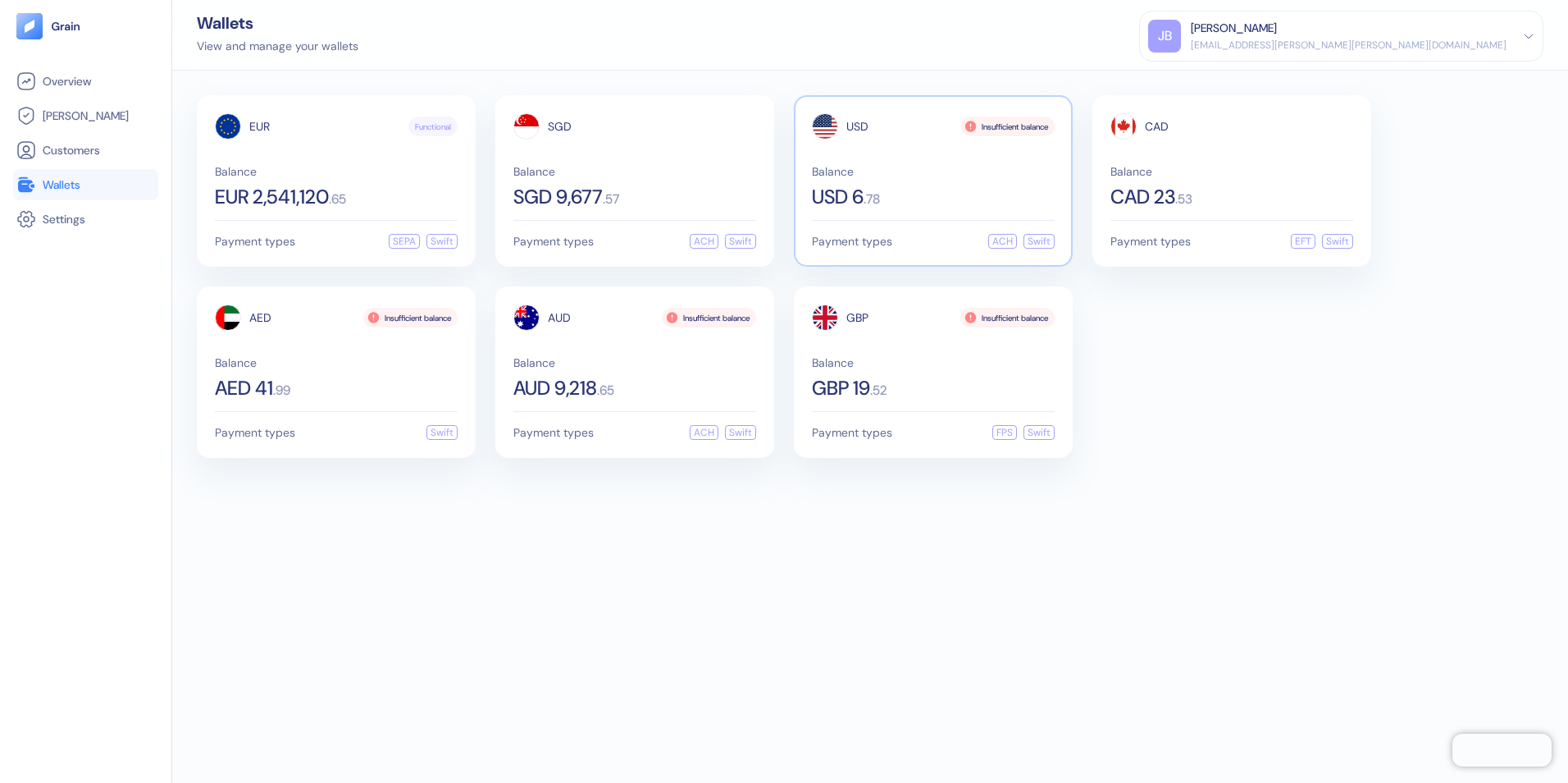
click at [927, 185] on div "Balance USD 6 . 78" at bounding box center [934, 186] width 243 height 41
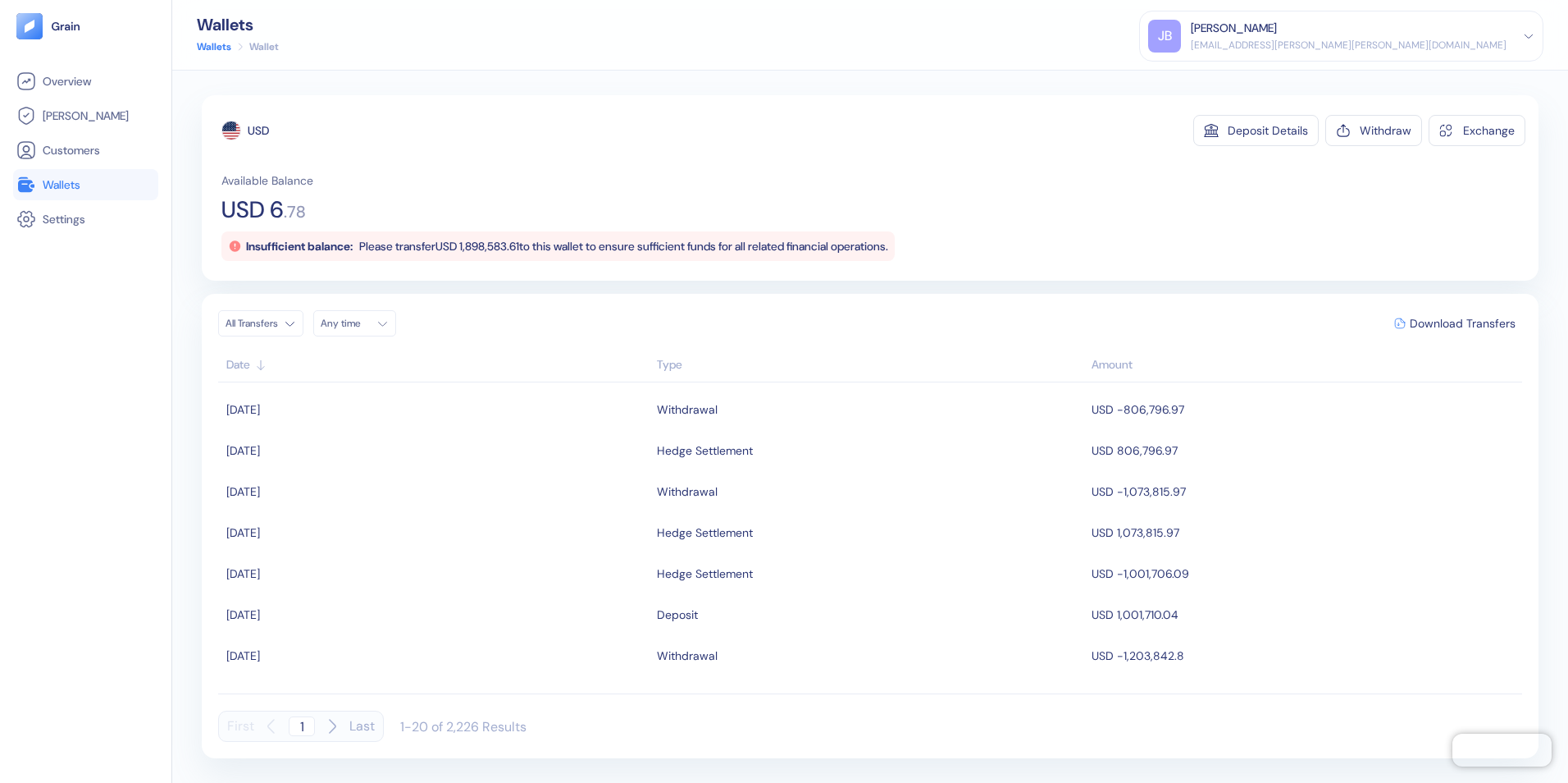
click at [74, 180] on span "Wallets" at bounding box center [61, 184] width 37 height 16
